Goal: Task Accomplishment & Management: Manage account settings

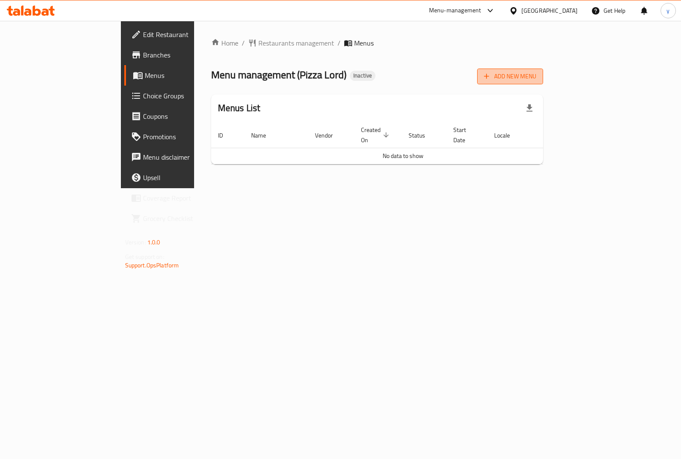
click at [536, 71] on span "Add New Menu" at bounding box center [510, 76] width 52 height 11
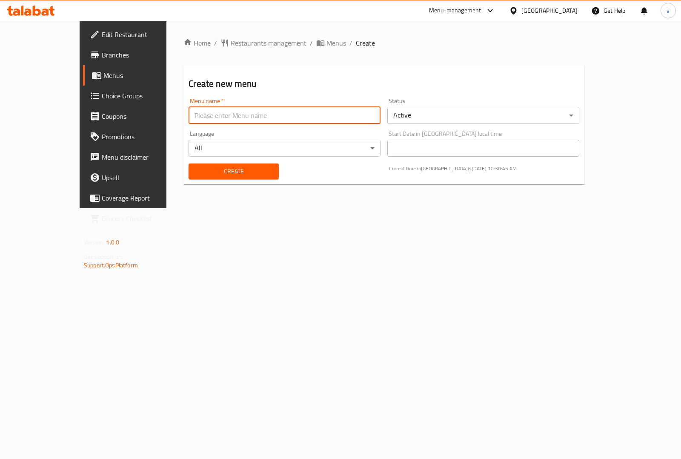
click at [277, 118] on input "text" at bounding box center [284, 115] width 192 height 17
type input "youssef7518 first menu"
click at [217, 167] on span "Create" at bounding box center [233, 171] width 76 height 11
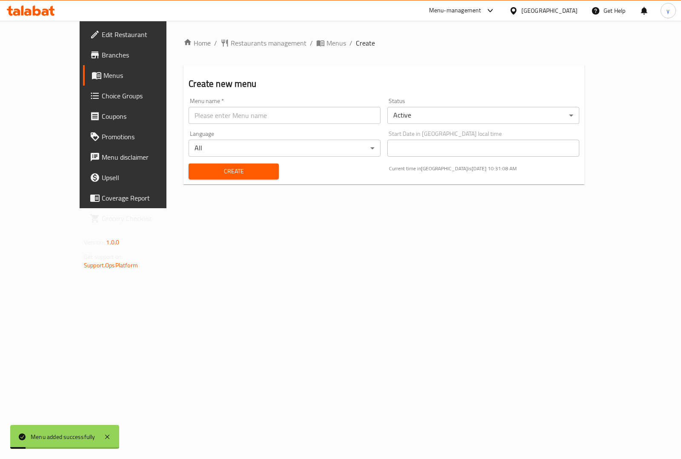
click at [103, 72] on span "Menus" at bounding box center [144, 75] width 83 height 10
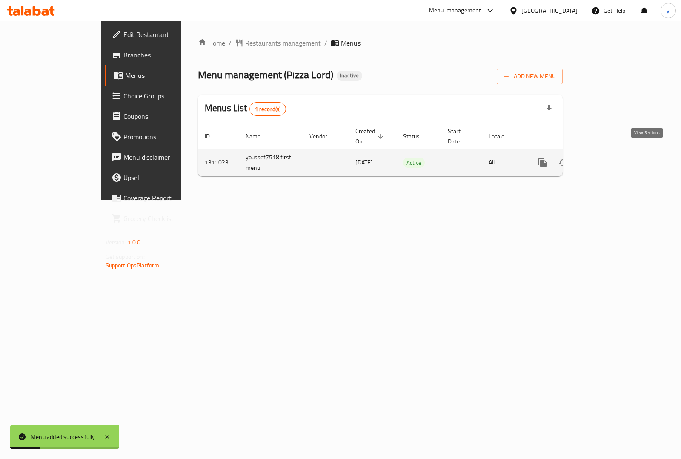
click at [608, 159] on icon "enhanced table" at bounding box center [604, 163] width 8 height 8
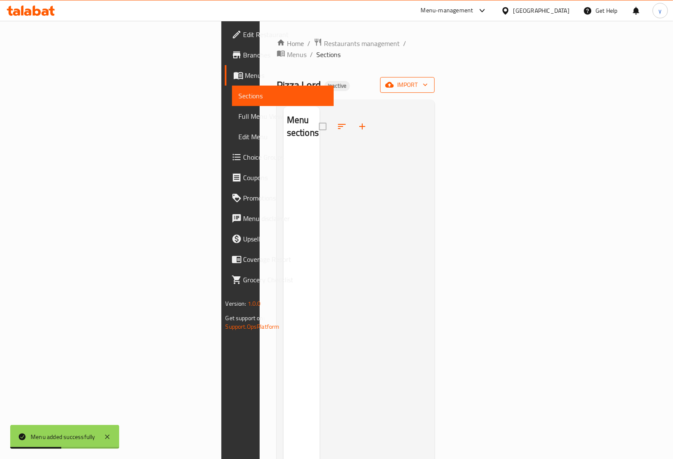
click at [394, 82] on icon "button" at bounding box center [389, 85] width 9 height 6
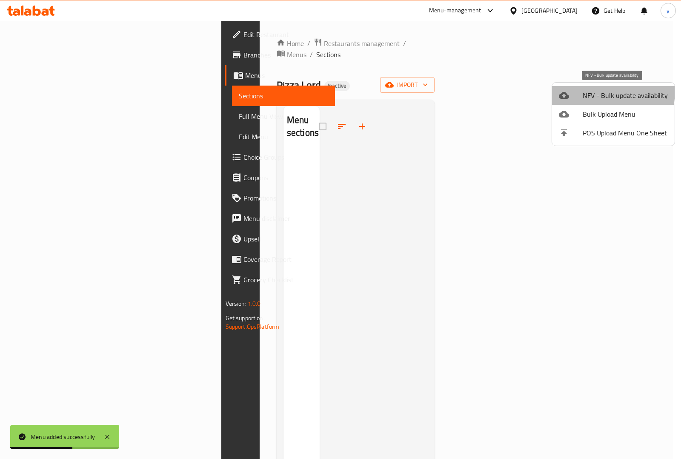
click at [579, 89] on li "NFV - Bulk update availability" at bounding box center [613, 95] width 123 height 19
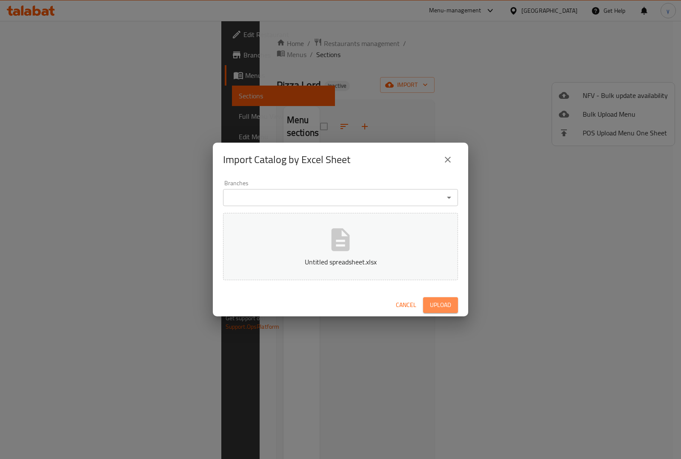
click at [439, 305] on span "Upload" at bounding box center [440, 305] width 21 height 11
click at [446, 156] on icon "close" at bounding box center [447, 159] width 10 height 10
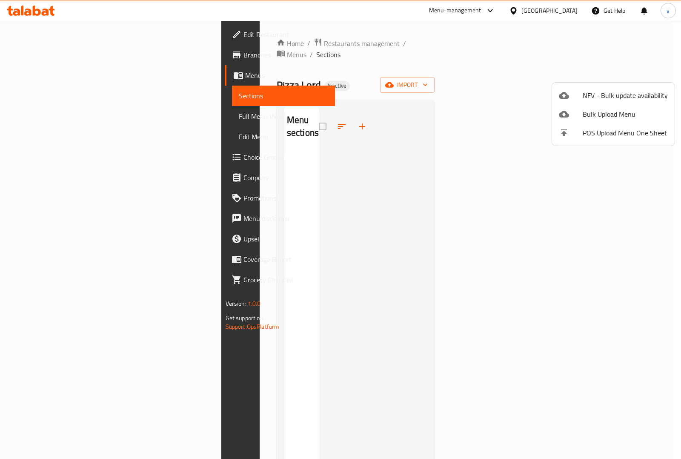
click at [29, 57] on div at bounding box center [340, 229] width 681 height 459
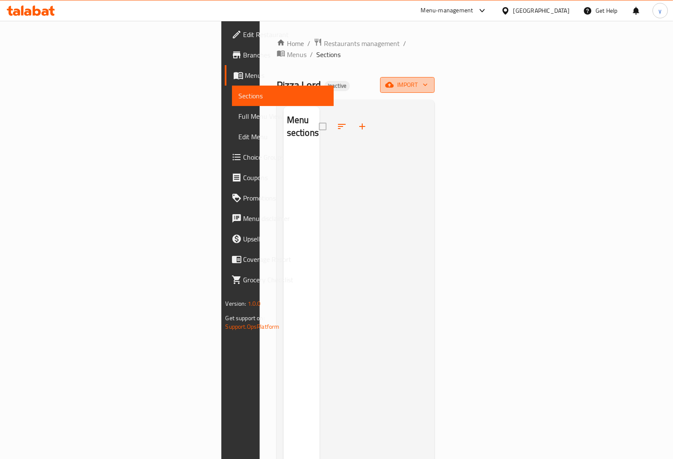
click at [428, 80] on span "import" at bounding box center [407, 85] width 41 height 11
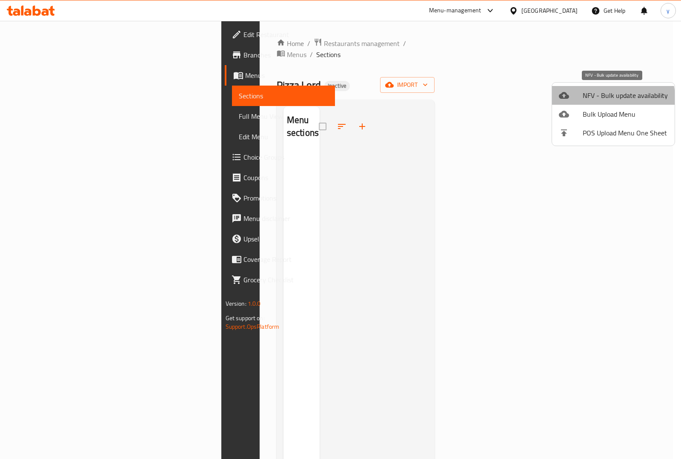
click at [608, 98] on span "NFV - Bulk update availability" at bounding box center [624, 95] width 85 height 10
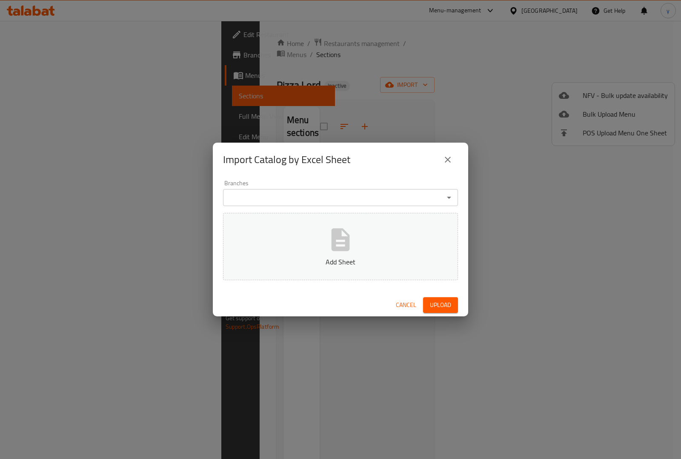
click at [585, 145] on div "Import Catalog by Excel Sheet Branches Branches Add Sheet Cancel Upload" at bounding box center [340, 229] width 681 height 459
click at [605, 113] on div "Import Catalog by Excel Sheet Branches Branches Add Sheet Cancel Upload" at bounding box center [340, 229] width 681 height 459
click at [448, 159] on icon "close" at bounding box center [448, 160] width 6 height 6
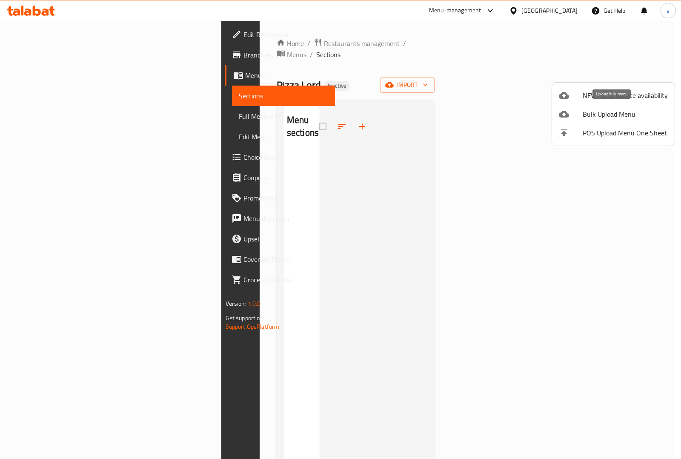
click at [582, 114] on div at bounding box center [571, 114] width 24 height 10
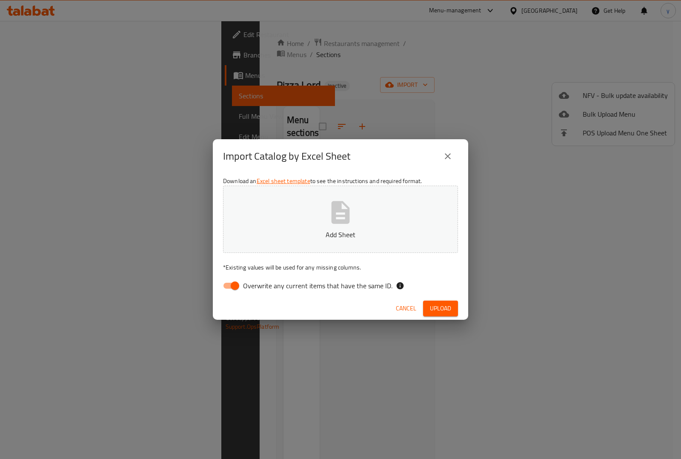
click at [237, 286] on input "Overwrite any current items that have the same ID." at bounding box center [235, 285] width 48 height 16
checkbox input "false"
click at [363, 216] on button "Add Sheet" at bounding box center [340, 218] width 235 height 67
click at [441, 307] on span "Upload" at bounding box center [440, 308] width 21 height 11
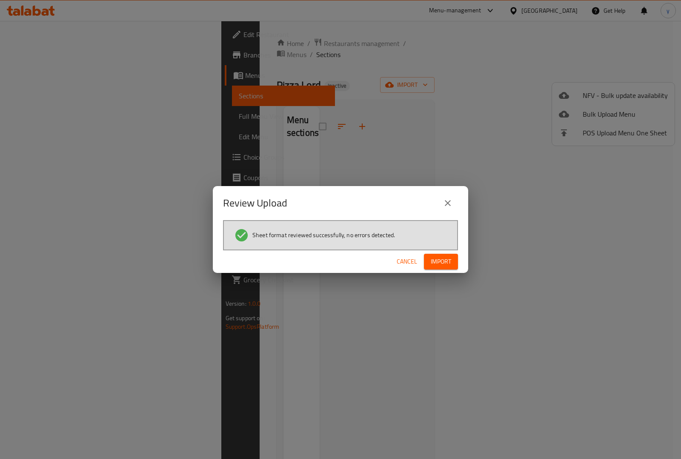
click at [445, 256] on span "Import" at bounding box center [441, 261] width 20 height 11
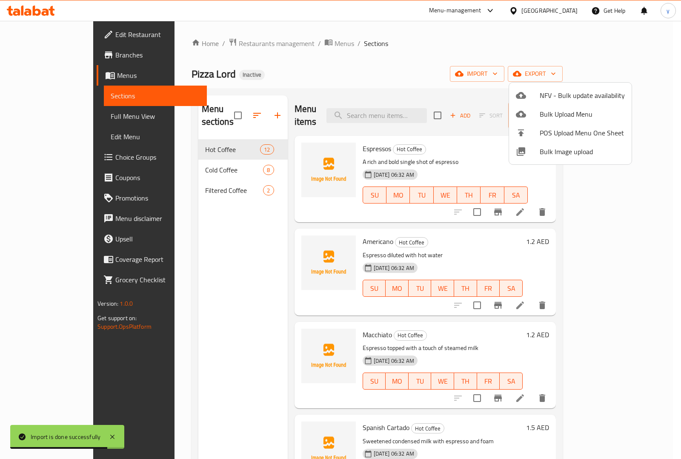
click at [41, 117] on div at bounding box center [340, 229] width 681 height 459
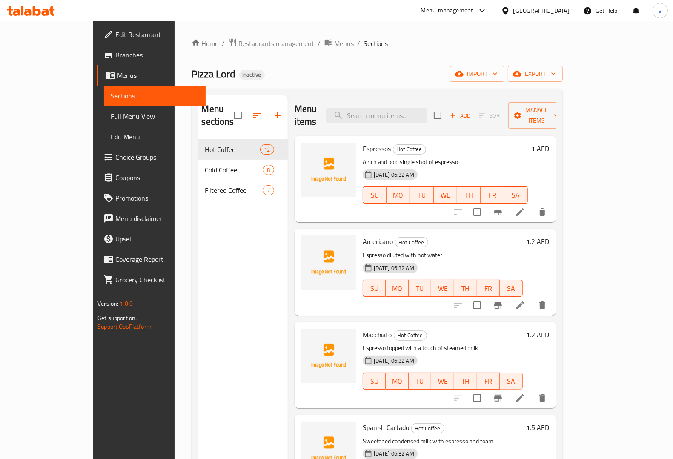
click at [111, 114] on span "Full Menu View" at bounding box center [155, 116] width 88 height 10
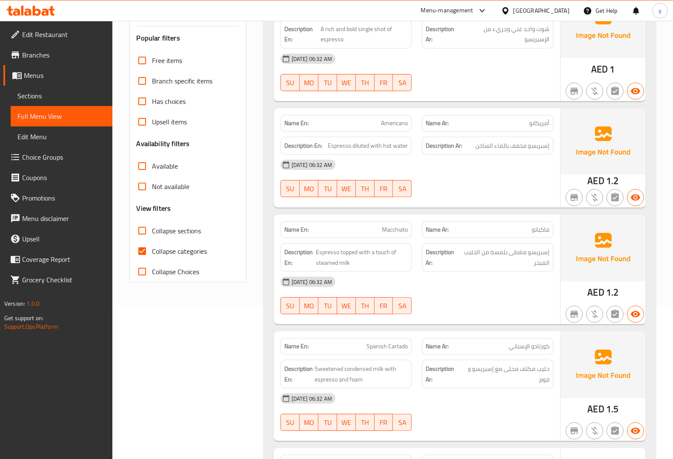
scroll to position [160, 0]
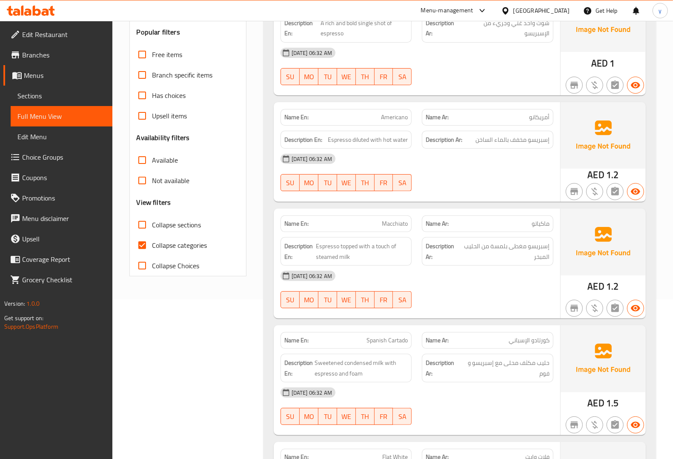
click at [142, 244] on input "Collapse categories" at bounding box center [142, 245] width 20 height 20
checkbox input "false"
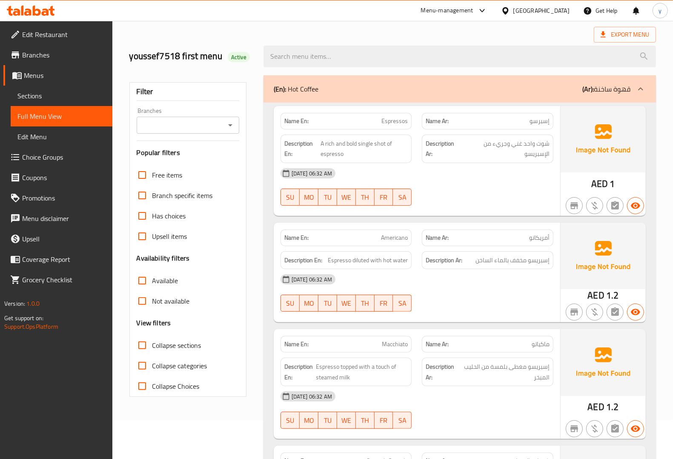
scroll to position [0, 0]
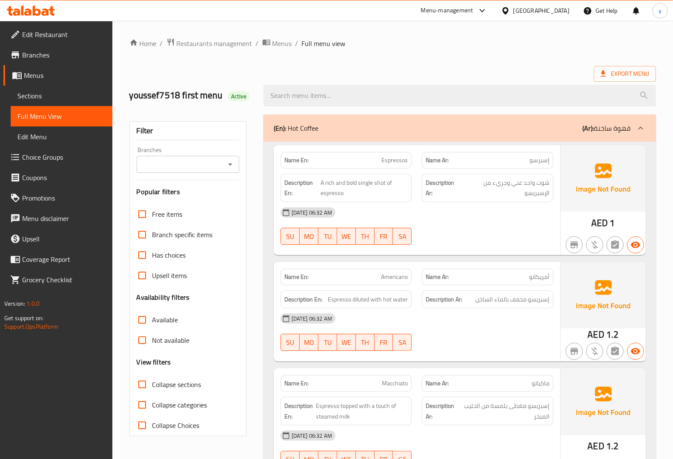
drag, startPoint x: 381, startPoint y: 288, endPoint x: 416, endPoint y: 285, distance: 35.4
click at [381, 288] on div "Description En: Espresso diluted with hot water" at bounding box center [346, 299] width 142 height 29
click at [534, 277] on span "أمريكانو" at bounding box center [539, 276] width 20 height 9
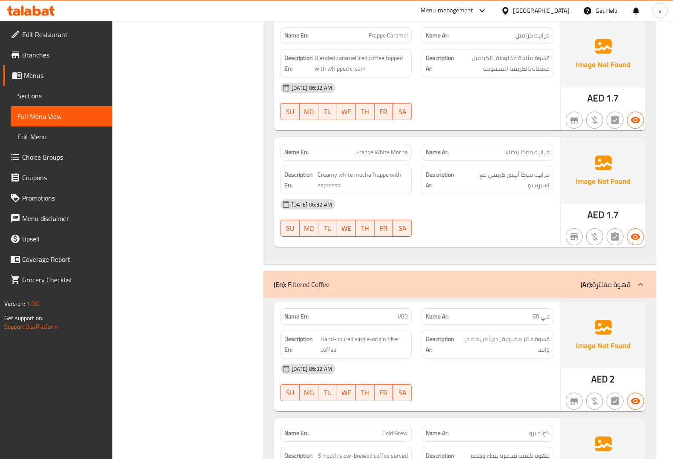
scroll to position [2371, 0]
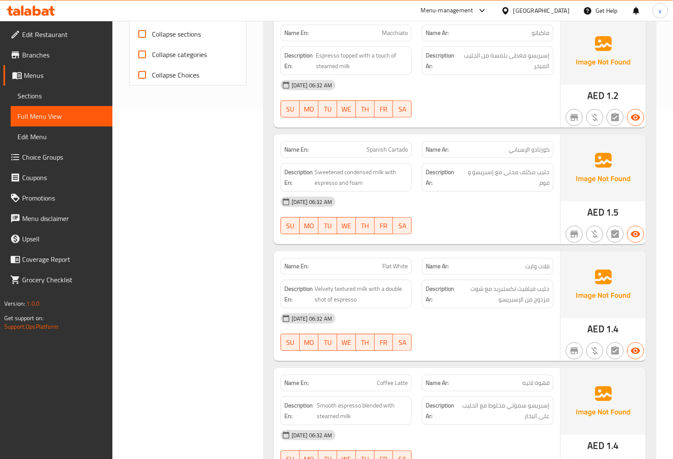
scroll to position [0, 0]
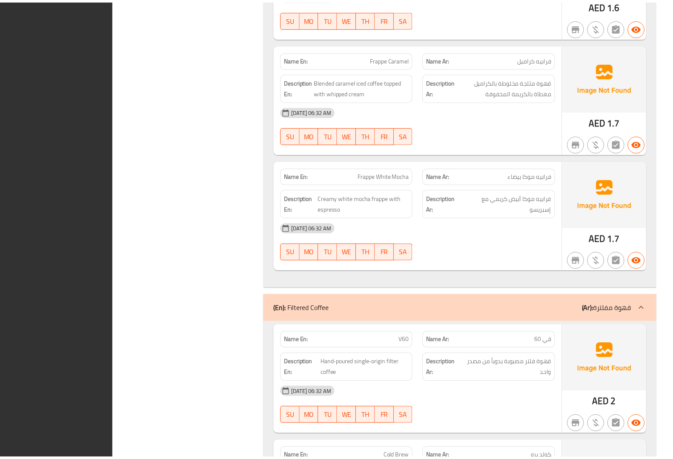
scroll to position [2360, 0]
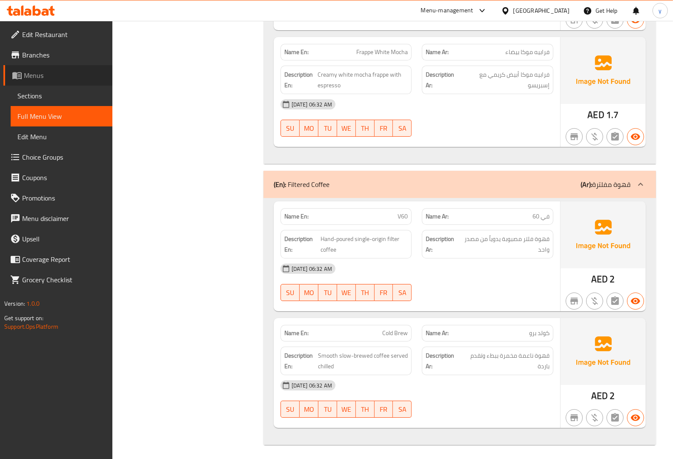
click at [39, 75] on span "Menus" at bounding box center [65, 75] width 82 height 10
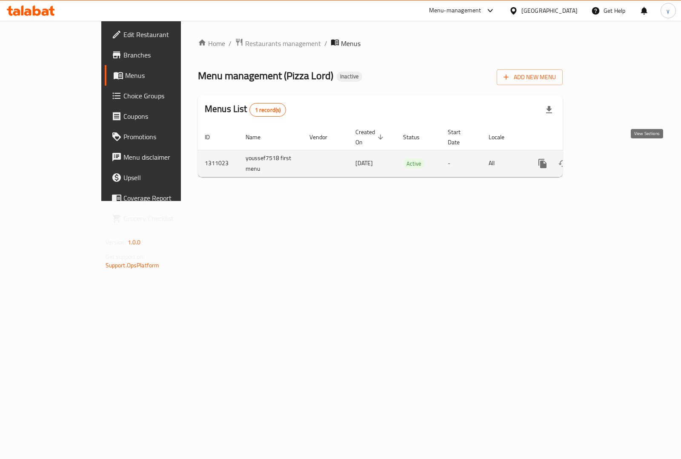
click at [614, 153] on link "enhanced table" at bounding box center [603, 163] width 20 height 20
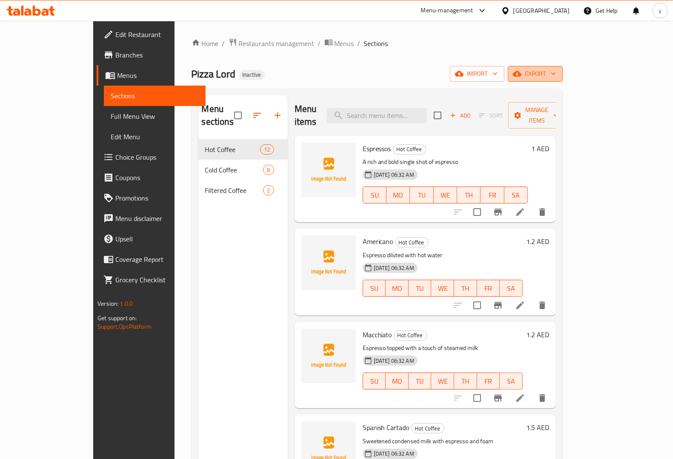
click at [556, 74] on span "export" at bounding box center [534, 73] width 41 height 11
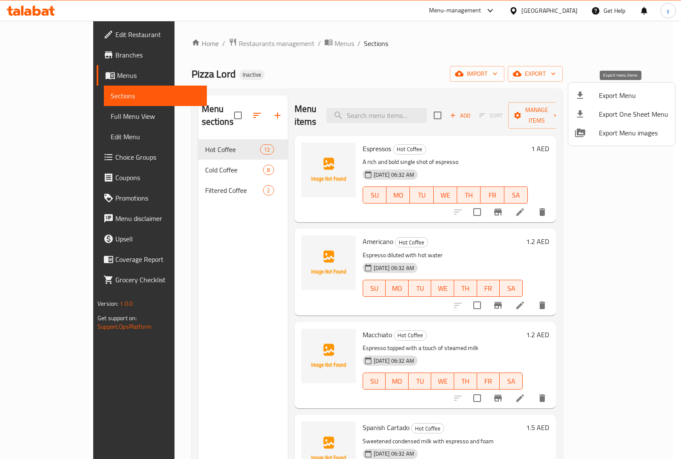
click at [606, 100] on span "Export Menu" at bounding box center [633, 95] width 69 height 10
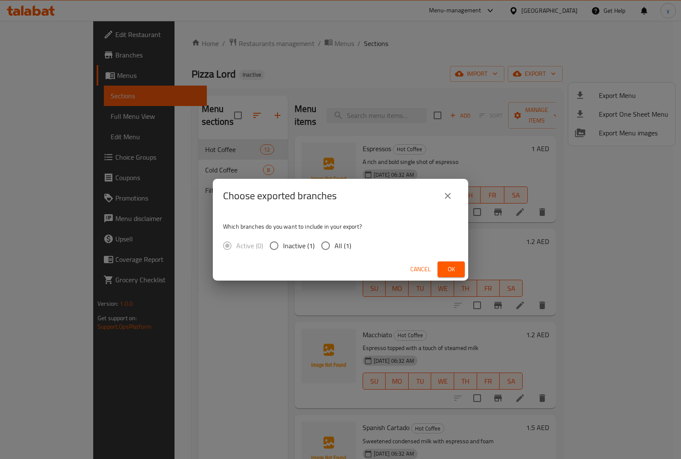
click at [325, 243] on input "All (1)" at bounding box center [326, 246] width 18 height 18
radio input "true"
click at [454, 271] on span "Ok" at bounding box center [451, 269] width 14 height 11
